Goal: Navigation & Orientation: Understand site structure

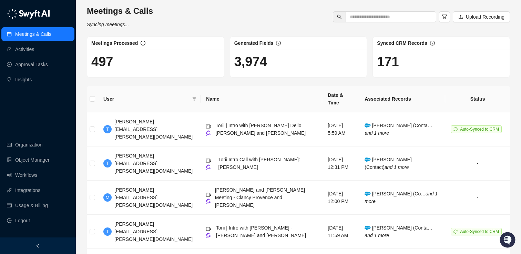
click at [248, 10] on div "Meetings & Calls Syncing meetings... Upload Recording" at bounding box center [298, 17] width 427 height 23
click at [222, 12] on div "Meetings & Calls Syncing meetings... Upload Recording" at bounding box center [298, 17] width 427 height 23
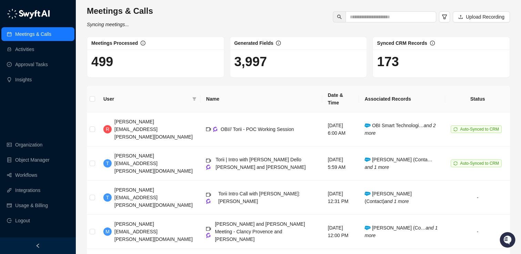
click at [200, 18] on div "Meetings & Calls Syncing meetings... Upload Recording" at bounding box center [298, 17] width 427 height 23
click at [78, 73] on div "Meetings & Calls Last synced a few seconds ago Upload Recording Meetings Proces…" at bounding box center [298, 240] width 445 height 481
click at [33, 201] on link "Usage & Billing" at bounding box center [31, 205] width 33 height 14
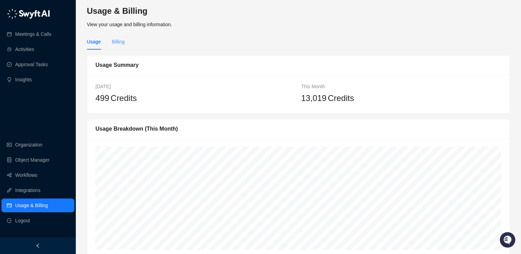
click at [119, 36] on div "Billing" at bounding box center [118, 42] width 13 height 16
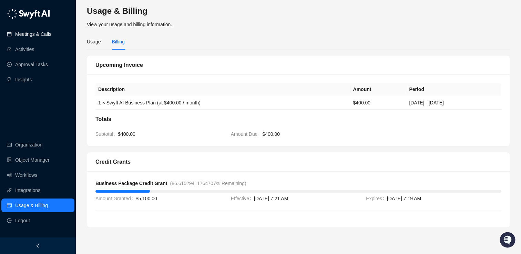
click at [38, 29] on link "Meetings & Calls" at bounding box center [33, 34] width 36 height 14
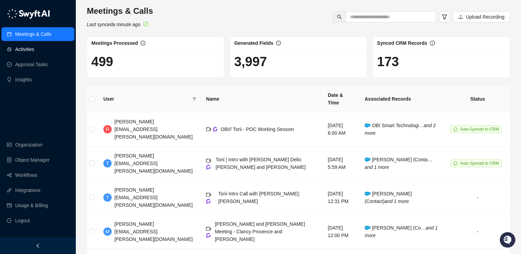
click at [29, 46] on link "Activities" at bounding box center [24, 49] width 19 height 14
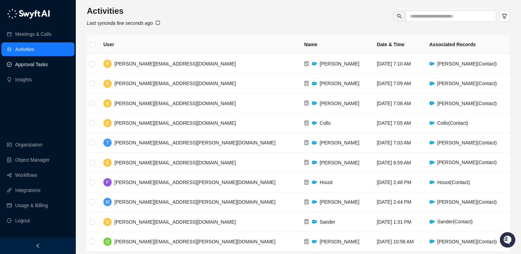
click at [31, 67] on link "Approval Tasks" at bounding box center [31, 65] width 33 height 14
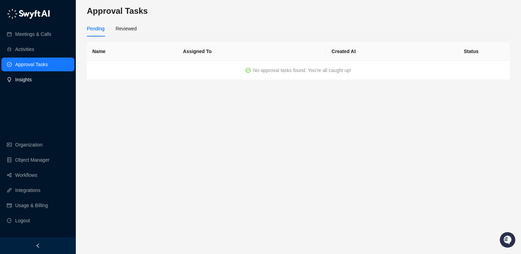
click at [32, 79] on link "Insights" at bounding box center [23, 80] width 17 height 14
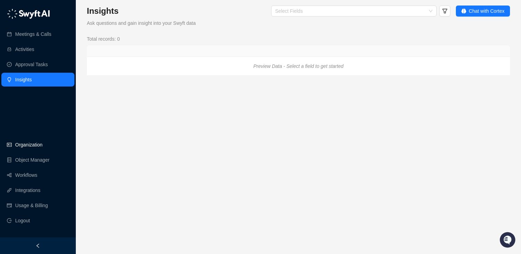
click at [33, 150] on link "Organization" at bounding box center [28, 145] width 27 height 14
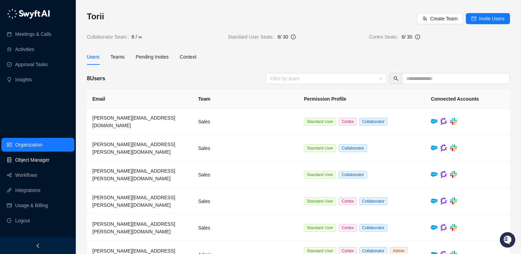
click at [31, 161] on link "Object Manager" at bounding box center [32, 160] width 34 height 14
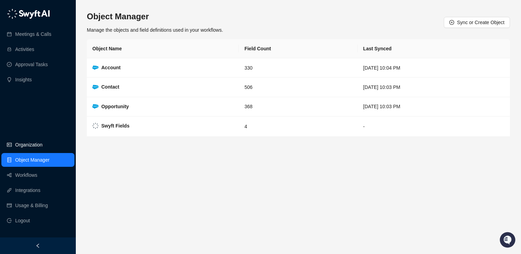
click at [31, 147] on link "Organization" at bounding box center [28, 145] width 27 height 14
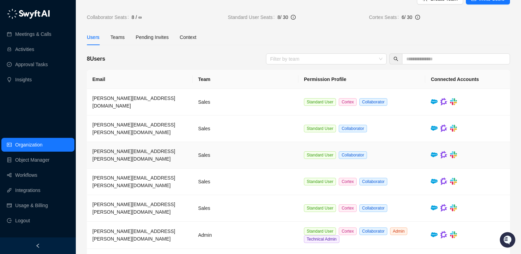
scroll to position [53, 0]
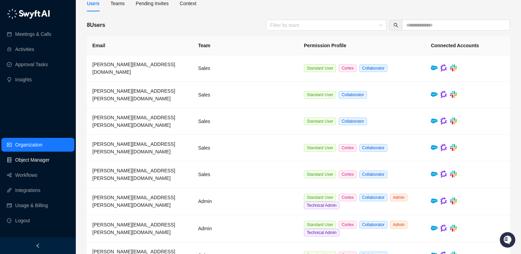
click at [38, 159] on link "Object Manager" at bounding box center [32, 160] width 34 height 14
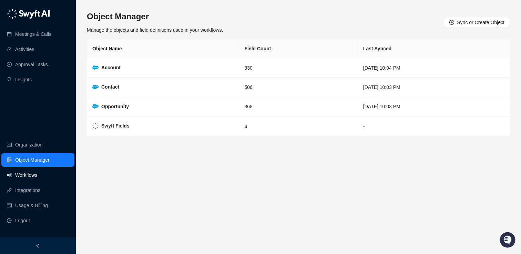
click at [34, 171] on link "Workflows" at bounding box center [26, 175] width 22 height 14
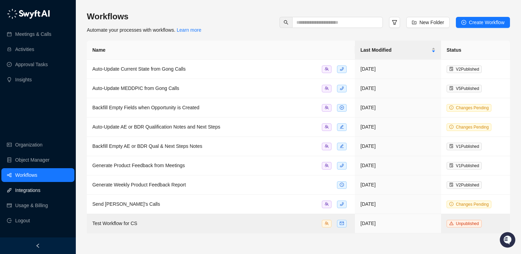
click at [39, 187] on link "Integrations" at bounding box center [27, 190] width 25 height 14
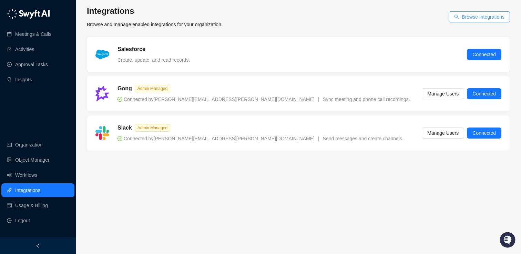
click at [477, 18] on span "Browse Integrations" at bounding box center [482, 17] width 43 height 8
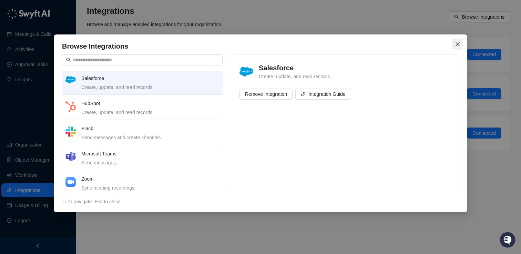
click at [458, 45] on icon "close" at bounding box center [458, 44] width 6 height 6
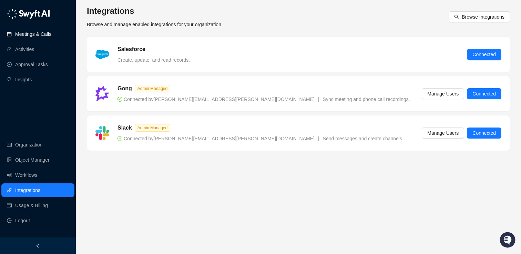
click at [27, 36] on link "Meetings & Calls" at bounding box center [33, 34] width 36 height 14
